Goal: Information Seeking & Learning: Learn about a topic

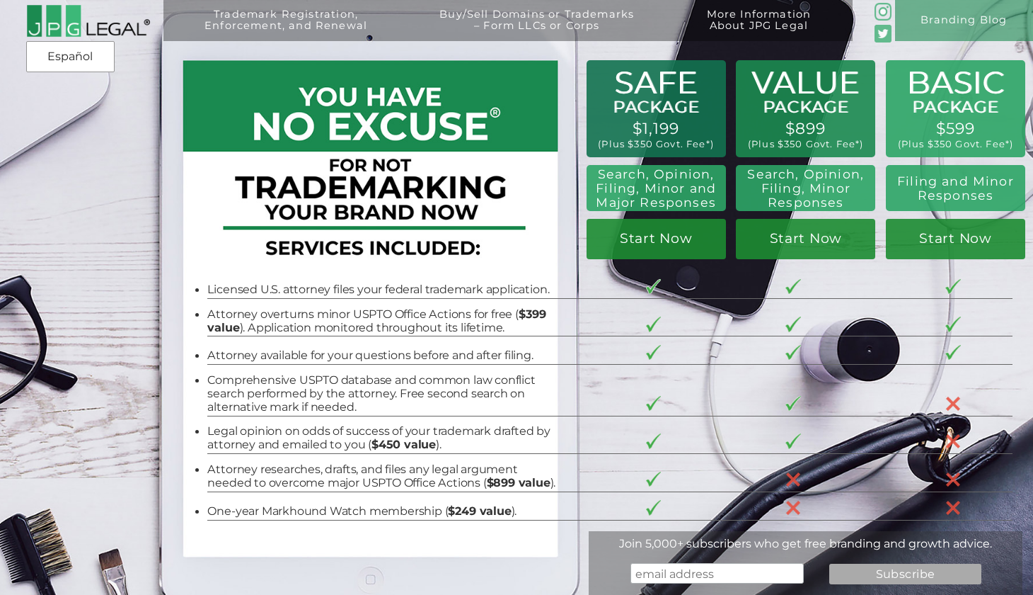
click at [305, 157] on div "Trademark Registration, Enforcement, and Renewal File a Trademark Application T…" at bounding box center [516, 93] width 1033 height 186
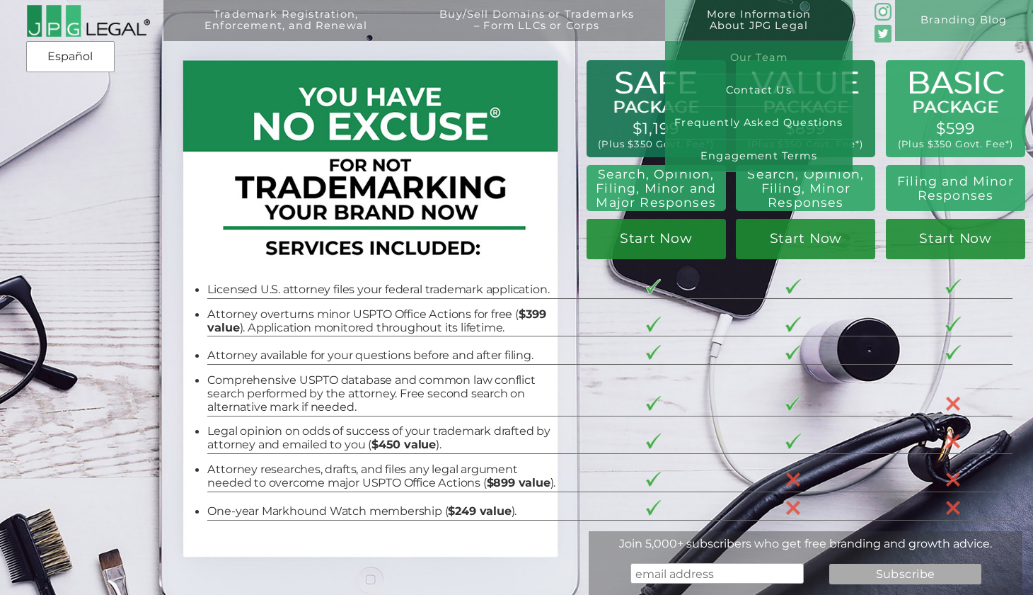
click at [784, 54] on link "Our Team" at bounding box center [758, 57] width 187 height 33
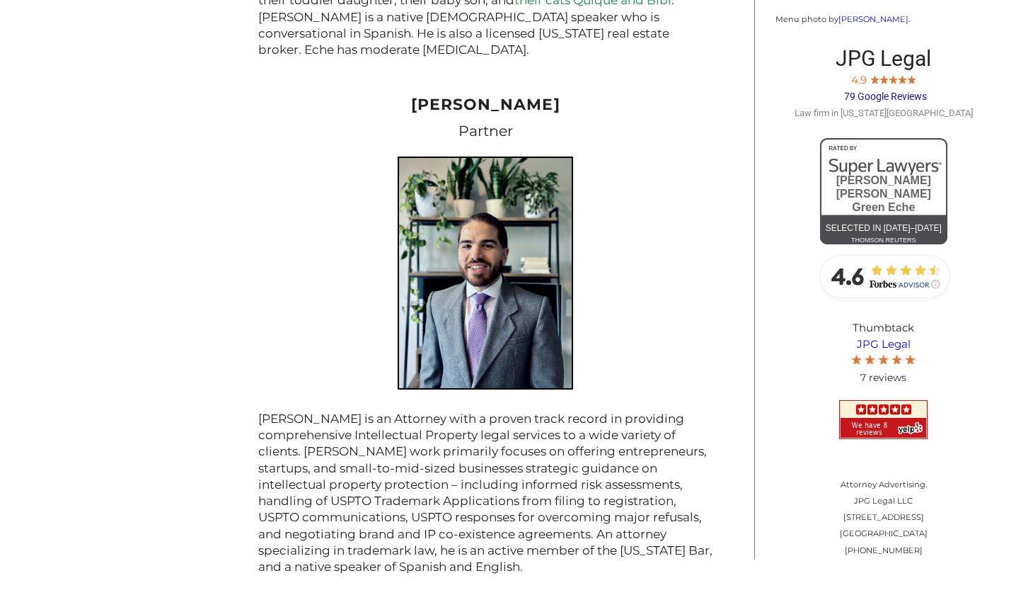
scroll to position [1689, 0]
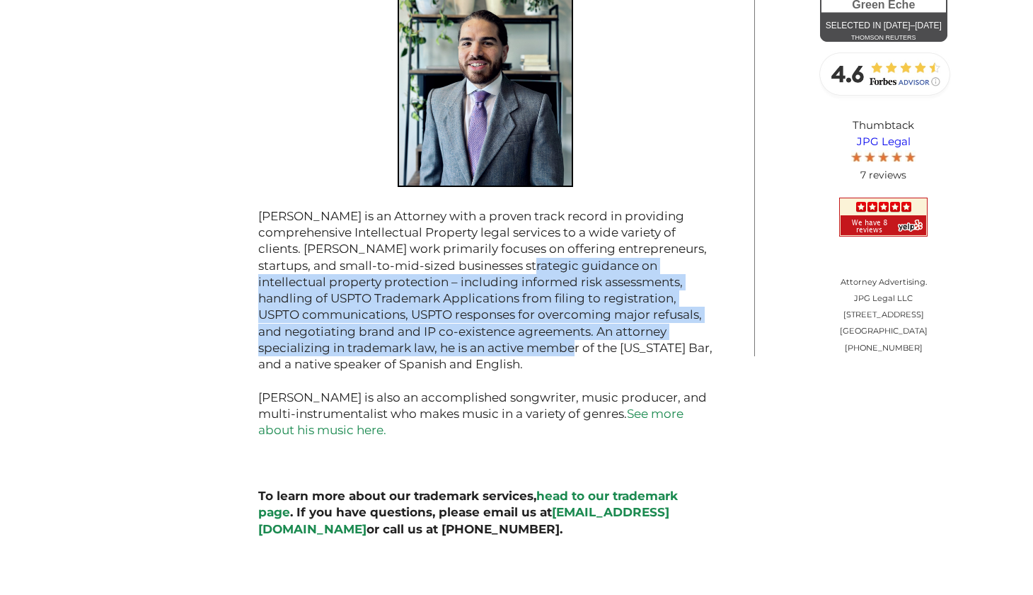
drag, startPoint x: 498, startPoint y: 245, endPoint x: 604, endPoint y: 328, distance: 134.7
click at [604, 327] on p "[PERSON_NAME] is an Attorney with a proven track record in providing comprehens…" at bounding box center [485, 332] width 454 height 280
click at [604, 328] on p "[PERSON_NAME] is an Attorney with a proven track record in providing comprehens…" at bounding box center [485, 332] width 454 height 280
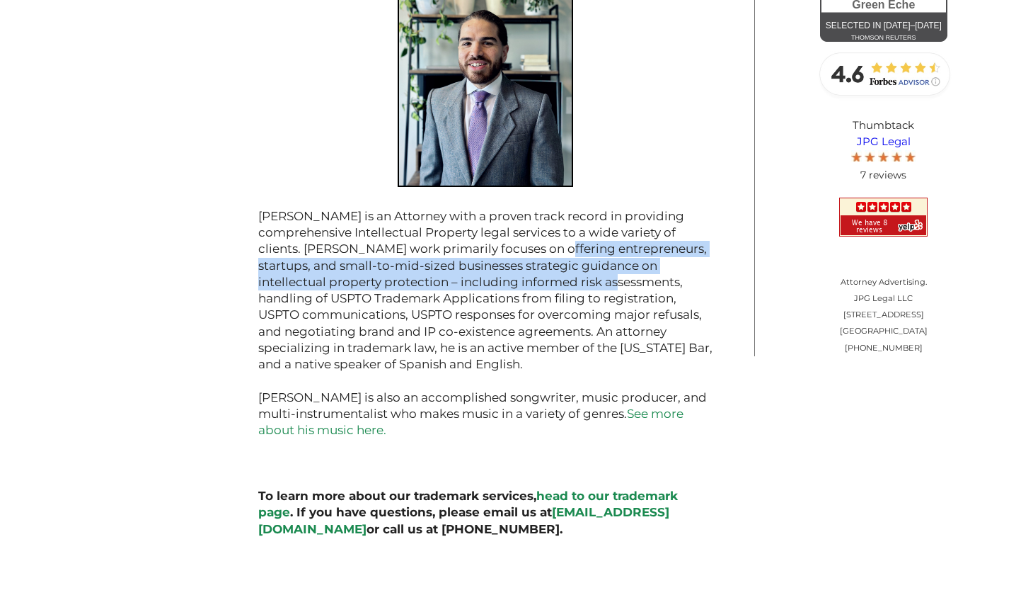
drag, startPoint x: 533, startPoint y: 229, endPoint x: 596, endPoint y: 283, distance: 82.8
click at [595, 282] on p "[PERSON_NAME] is an Attorney with a proven track record in providing comprehens…" at bounding box center [485, 332] width 454 height 280
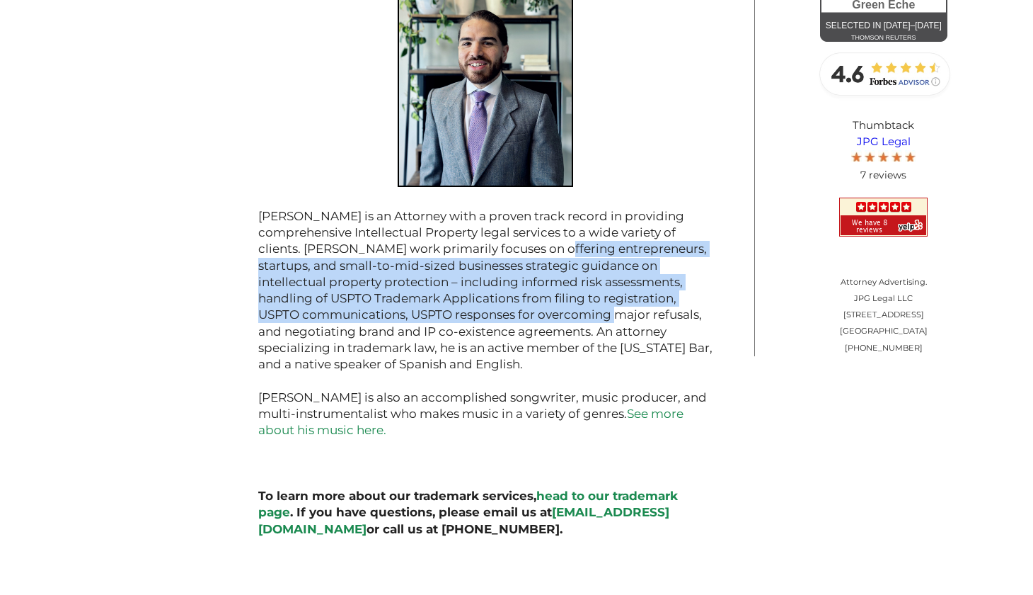
click at [596, 283] on p "[PERSON_NAME] is an Attorney with a proven track record in providing comprehens…" at bounding box center [485, 332] width 454 height 280
